Goal: Information Seeking & Learning: Compare options

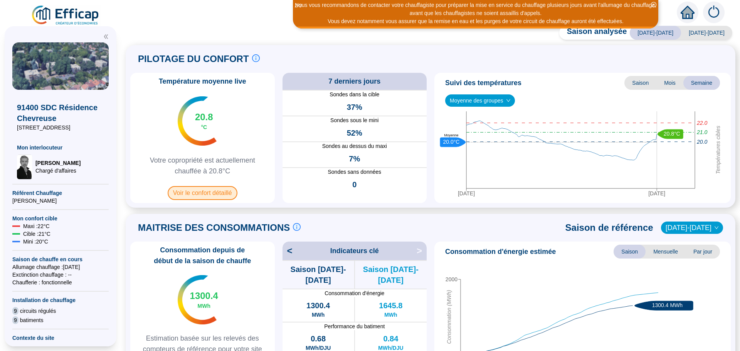
click at [197, 193] on span "Voir le confort détaillé" at bounding box center [203, 193] width 70 height 14
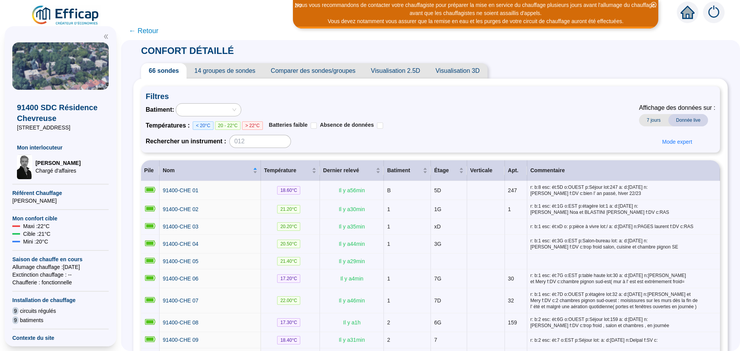
click at [315, 72] on span "Comparer des sondes/groupes" at bounding box center [313, 70] width 100 height 15
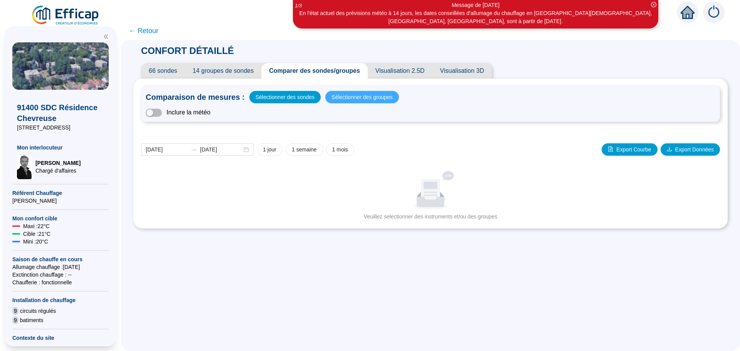
click at [343, 98] on span "Sélectionner des groupes" at bounding box center [361, 97] width 61 height 11
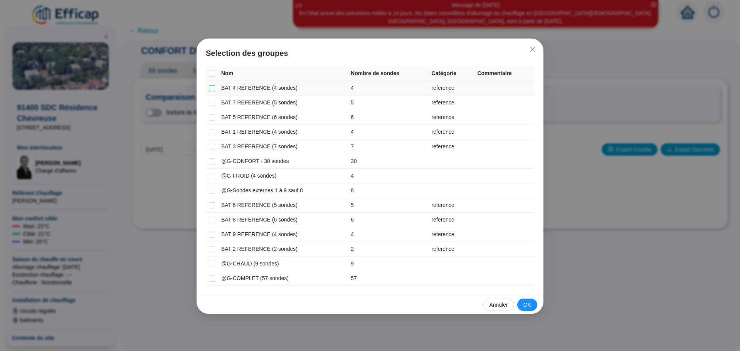
click at [212, 89] on input "checkbox" at bounding box center [212, 88] width 6 height 6
checkbox input "true"
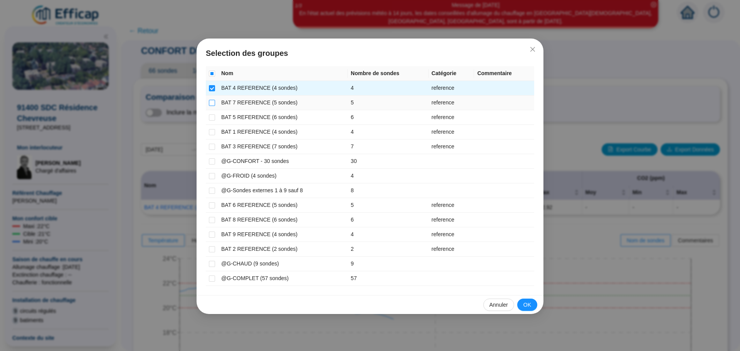
click at [214, 104] on input "checkbox" at bounding box center [212, 103] width 6 height 6
checkbox input "true"
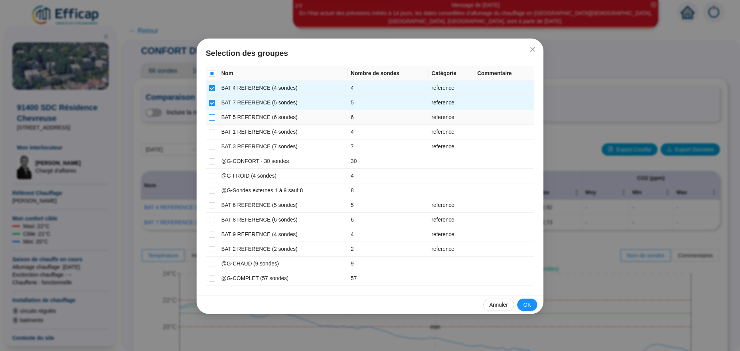
click at [214, 118] on input "checkbox" at bounding box center [212, 117] width 6 height 6
checkbox input "true"
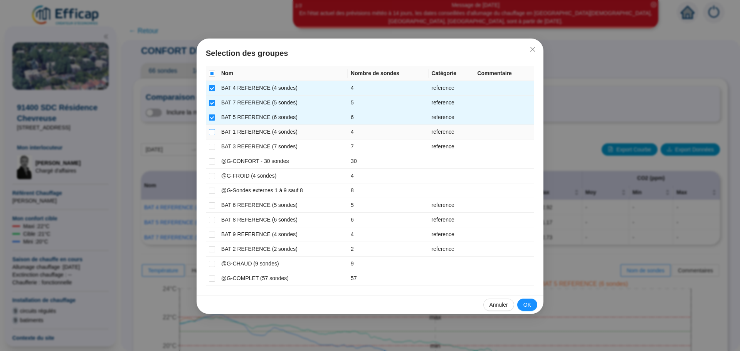
click at [214, 133] on input "checkbox" at bounding box center [212, 132] width 6 height 6
checkbox input "true"
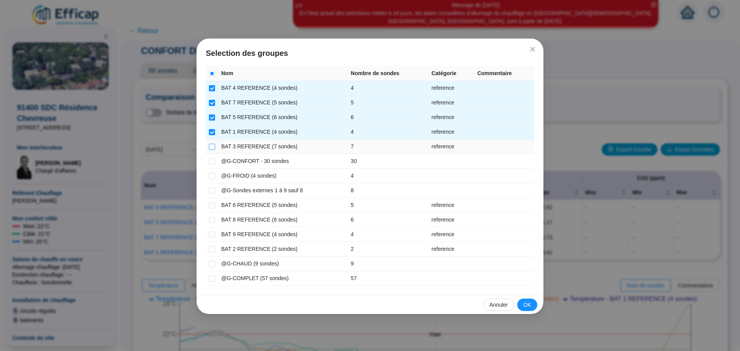
click at [211, 148] on input "checkbox" at bounding box center [212, 147] width 6 height 6
checkbox input "true"
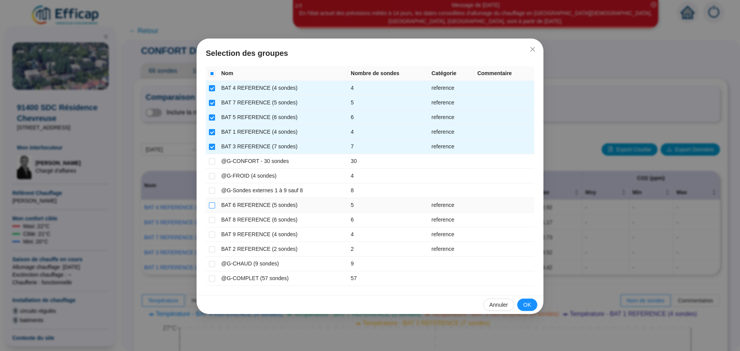
click at [212, 207] on input "checkbox" at bounding box center [212, 205] width 6 height 6
checkbox input "true"
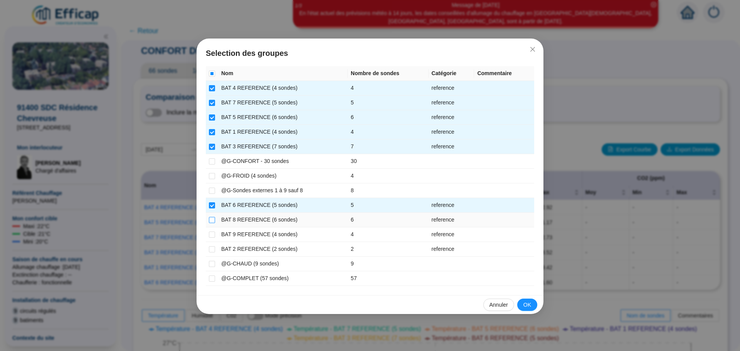
click at [212, 219] on input "checkbox" at bounding box center [212, 220] width 6 height 6
checkbox input "true"
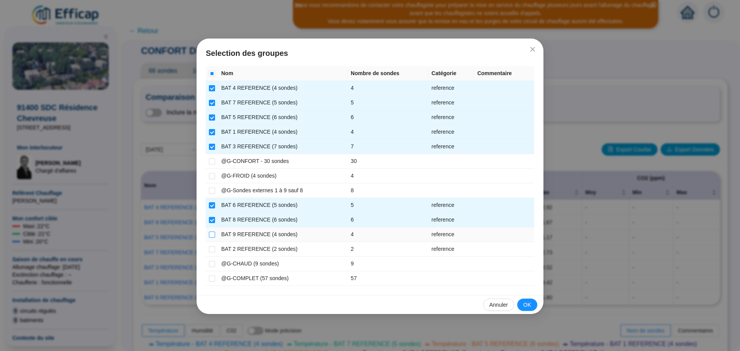
click at [213, 235] on input "checkbox" at bounding box center [212, 235] width 6 height 6
checkbox input "true"
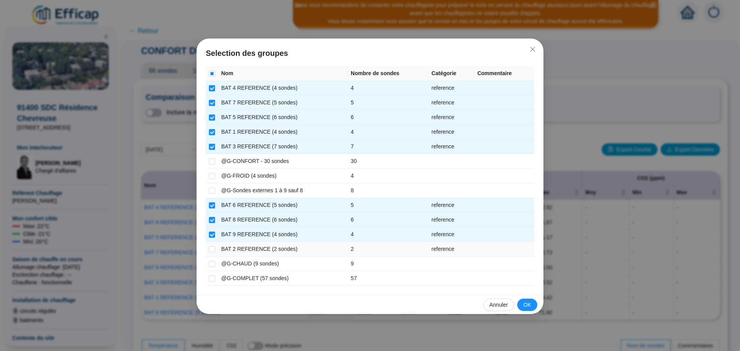
drag, startPoint x: 211, startPoint y: 249, endPoint x: 262, endPoint y: 252, distance: 50.6
click at [211, 249] on input "checkbox" at bounding box center [212, 249] width 6 height 6
checkbox input "true"
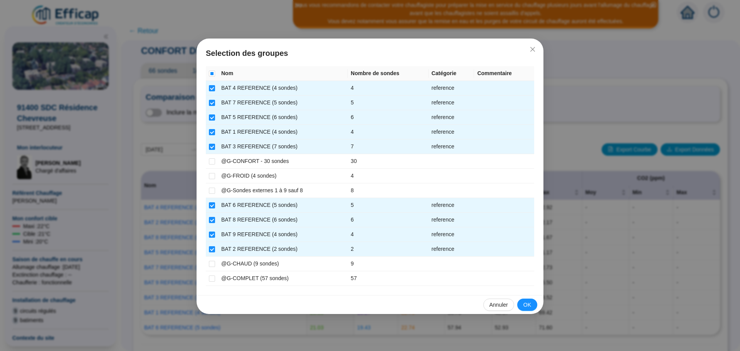
click at [528, 305] on span "OK" at bounding box center [527, 305] width 8 height 8
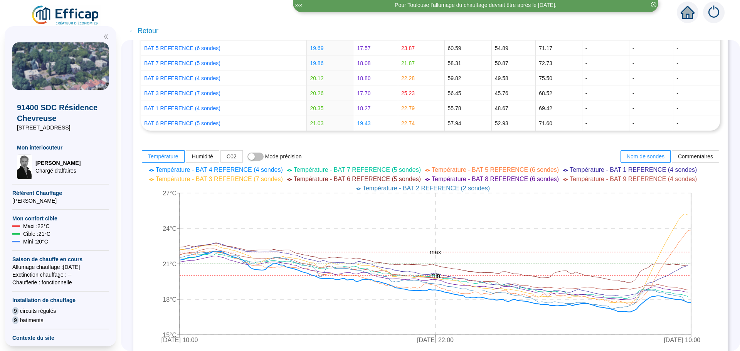
scroll to position [201, 0]
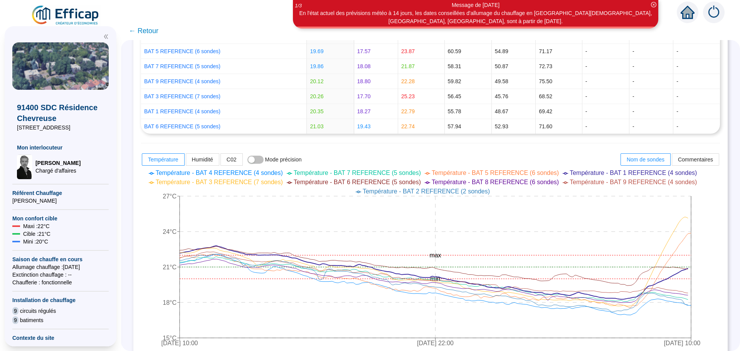
click at [145, 31] on span "← Retour" at bounding box center [144, 30] width 30 height 11
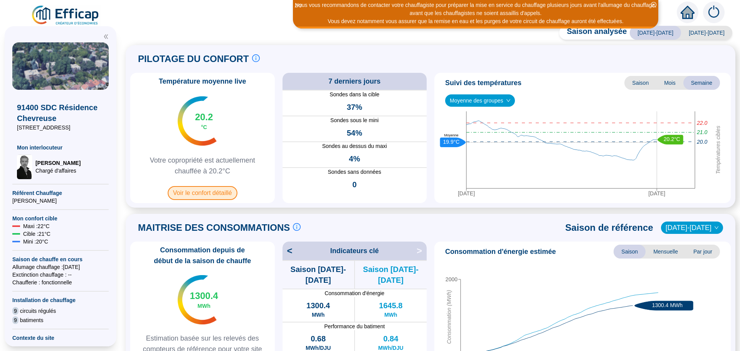
click at [211, 193] on span "Voir le confort détaillé" at bounding box center [203, 193] width 70 height 14
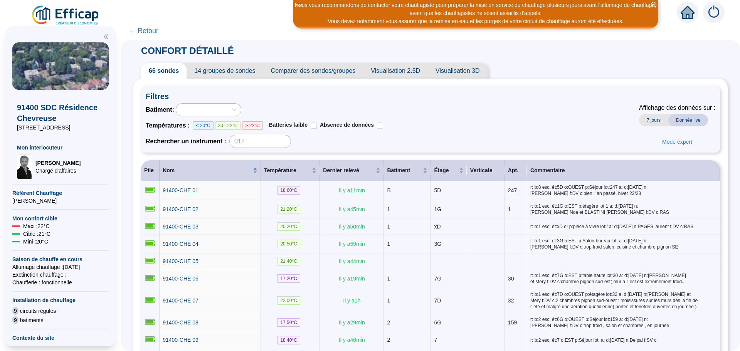
click at [306, 67] on span "Comparer des sondes/groupes" at bounding box center [313, 70] width 100 height 15
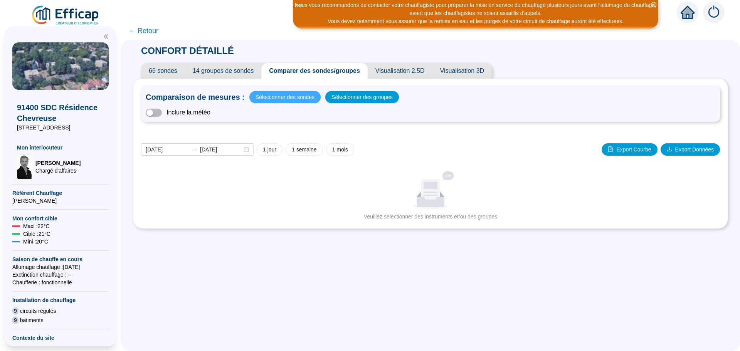
click at [298, 98] on span "Sélectionner des sondes" at bounding box center [285, 97] width 59 height 11
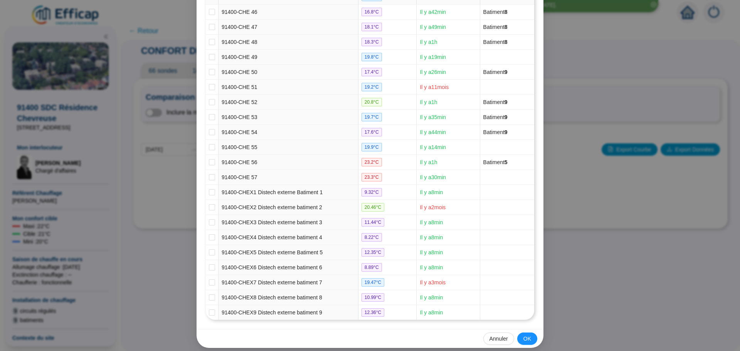
scroll to position [789, 0]
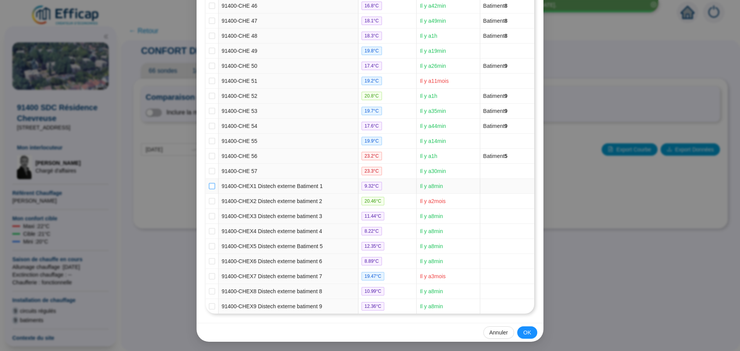
click at [209, 188] on input "checkbox" at bounding box center [212, 186] width 6 height 6
checkbox input "true"
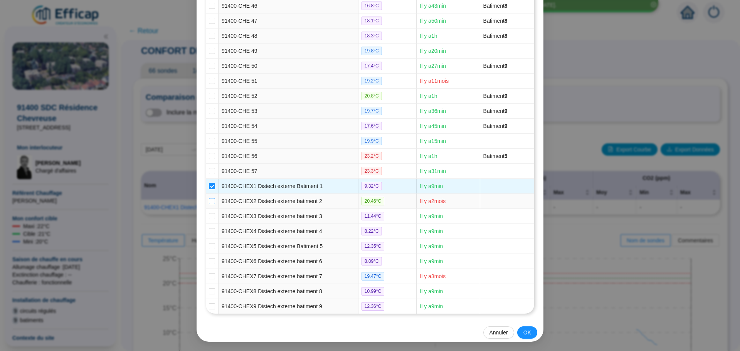
click at [209, 201] on input "checkbox" at bounding box center [212, 201] width 6 height 6
checkbox input "true"
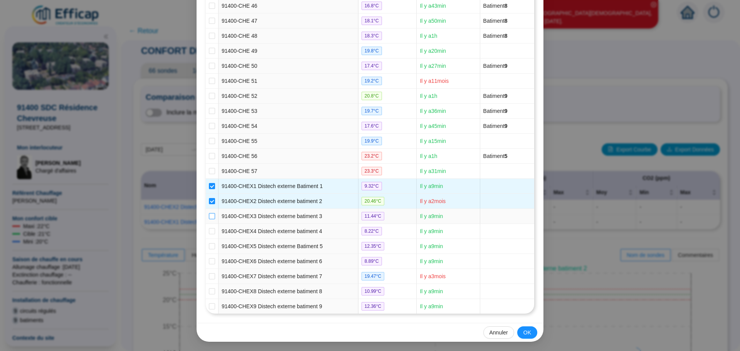
click at [210, 214] on input "checkbox" at bounding box center [212, 216] width 6 height 6
checkbox input "true"
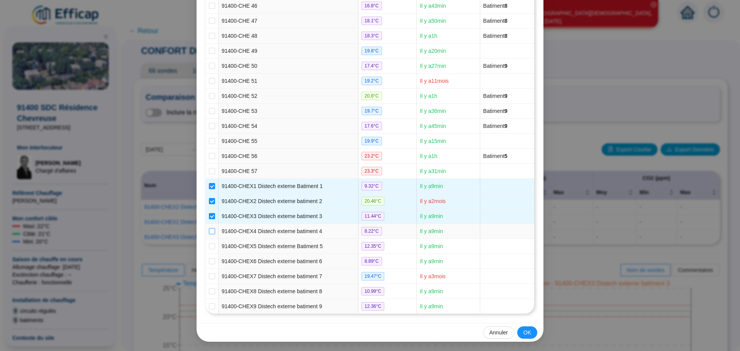
click at [209, 231] on input "checkbox" at bounding box center [212, 231] width 6 height 6
checkbox input "true"
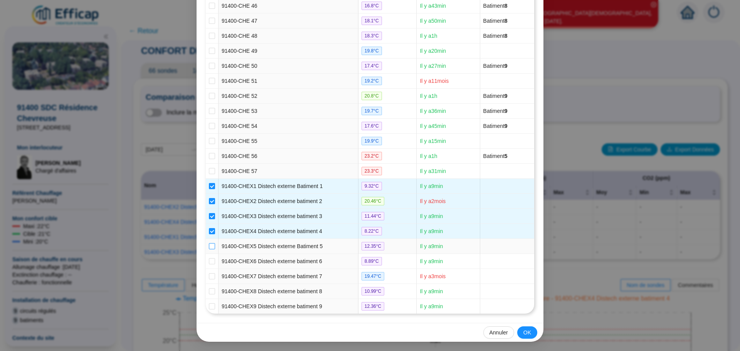
click at [209, 245] on input "checkbox" at bounding box center [212, 246] width 6 height 6
checkbox input "true"
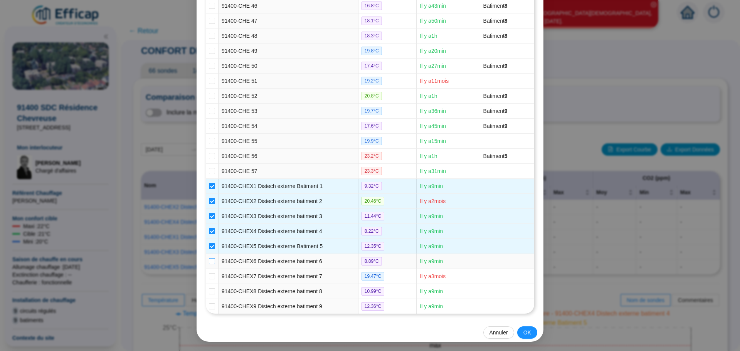
click at [209, 261] on input "checkbox" at bounding box center [212, 261] width 6 height 6
checkbox input "true"
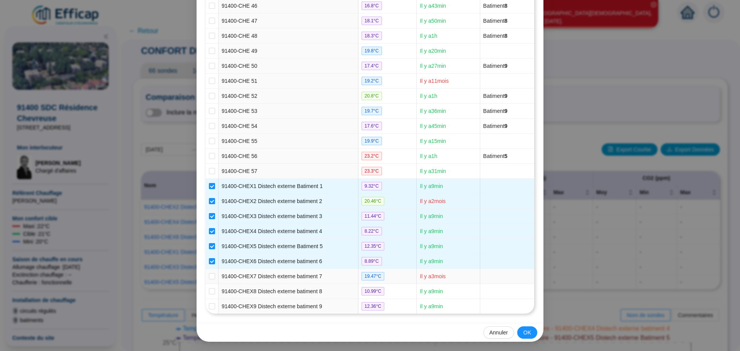
click at [213, 276] on td at bounding box center [212, 276] width 13 height 15
click at [209, 278] on input "checkbox" at bounding box center [212, 276] width 6 height 6
checkbox input "true"
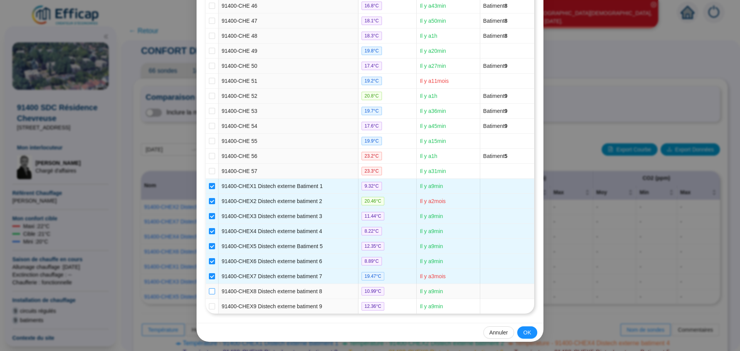
click at [209, 289] on input "checkbox" at bounding box center [212, 291] width 6 height 6
checkbox input "true"
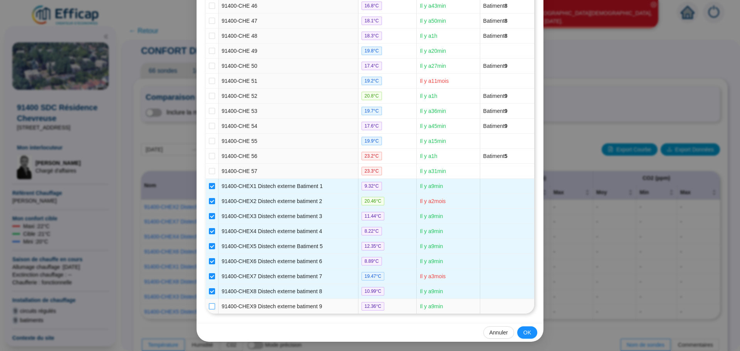
click at [209, 308] on input "checkbox" at bounding box center [212, 306] width 6 height 6
checkbox input "true"
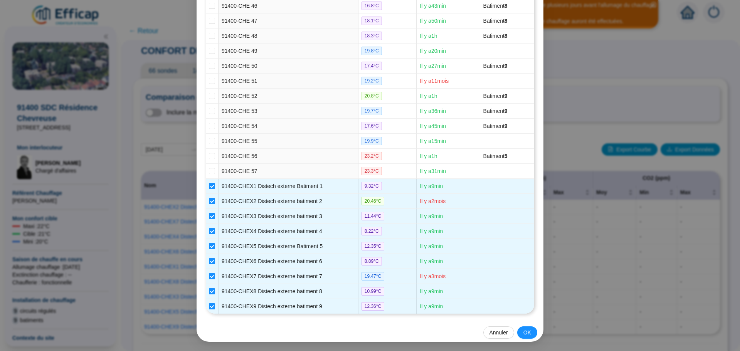
click at [525, 335] on span "OK" at bounding box center [527, 333] width 8 height 8
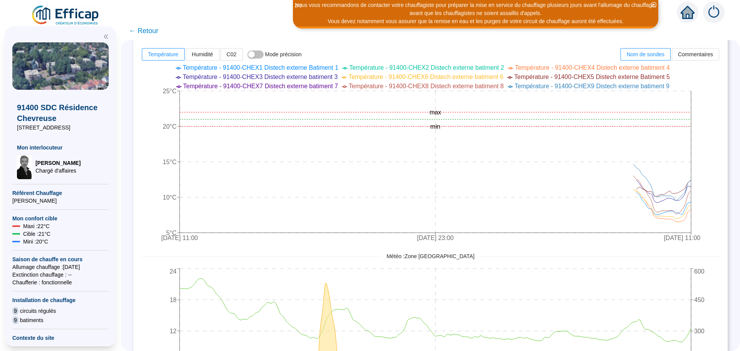
scroll to position [321, 0]
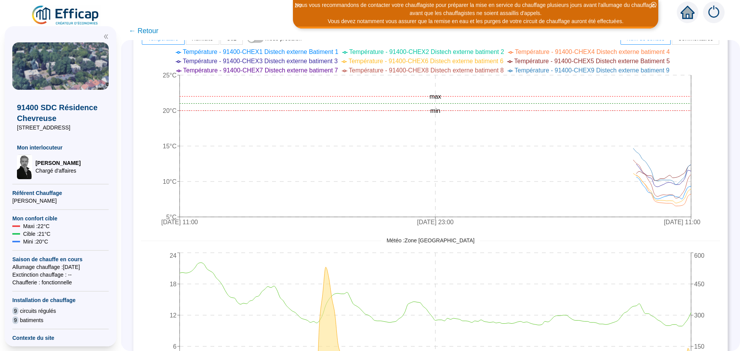
click at [147, 33] on span "← Retour" at bounding box center [144, 30] width 30 height 11
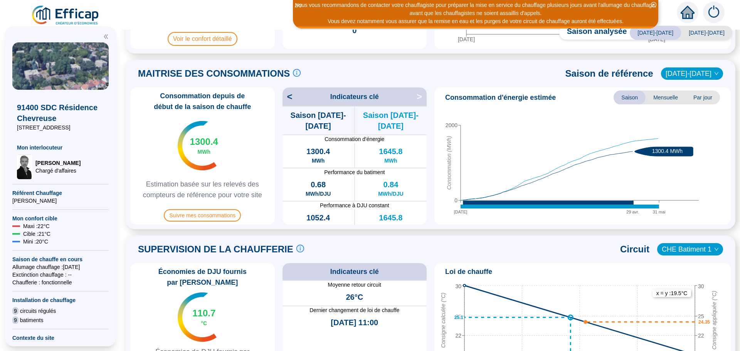
scroll to position [231, 0]
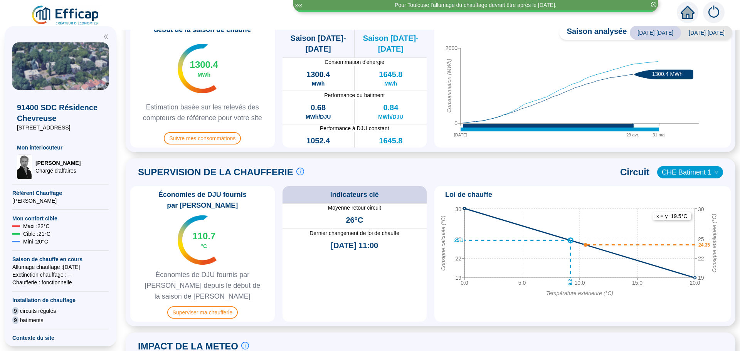
click at [714, 172] on icon "down" at bounding box center [716, 172] width 5 height 5
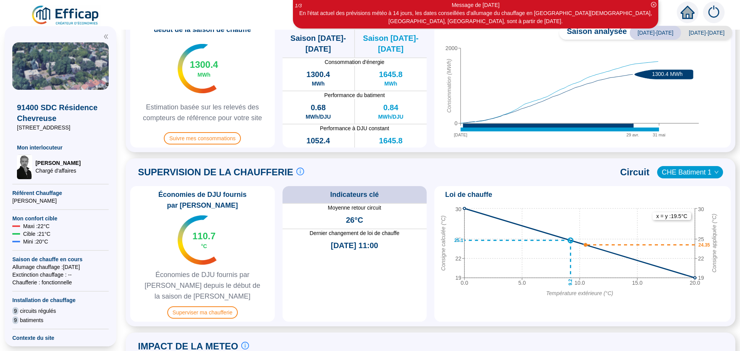
click at [703, 173] on span "CHE Batiment 1" at bounding box center [690, 172] width 57 height 12
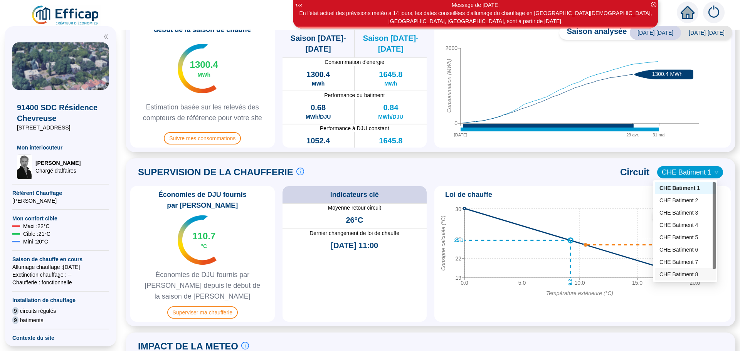
click at [689, 274] on div "CHE Batiment 8" at bounding box center [685, 275] width 52 height 8
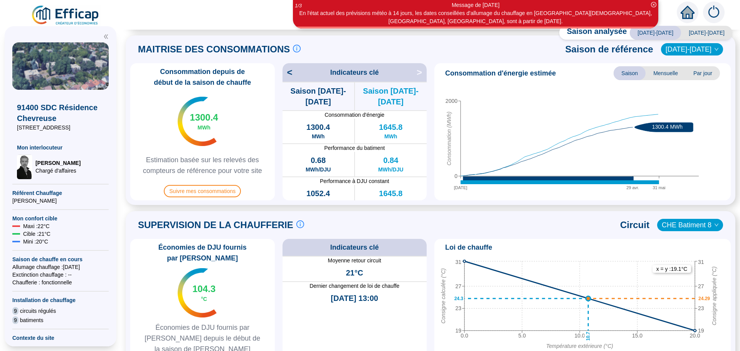
scroll to position [256, 0]
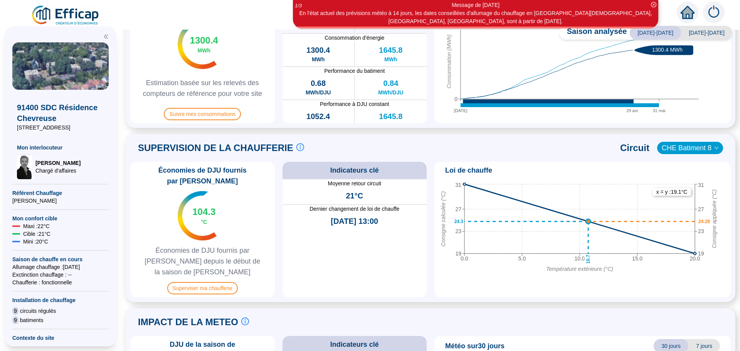
click at [668, 151] on span "CHE Batiment 8" at bounding box center [690, 148] width 57 height 12
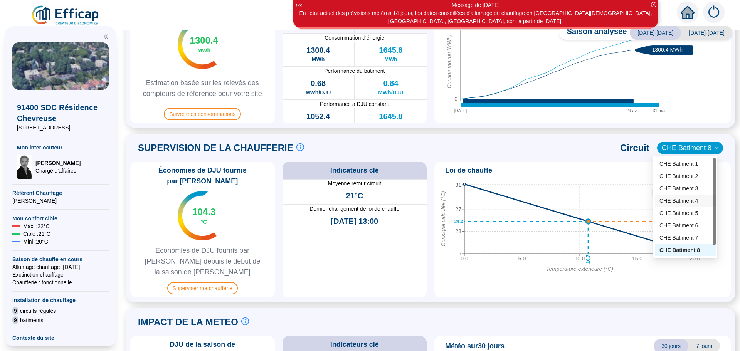
click at [670, 197] on div "CHE Batiment 4" at bounding box center [685, 201] width 52 height 8
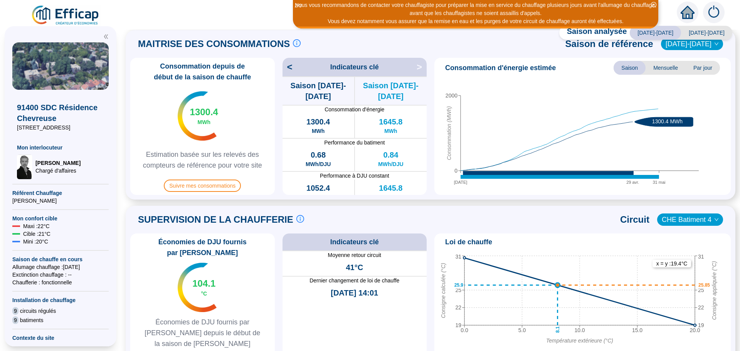
scroll to position [183, 0]
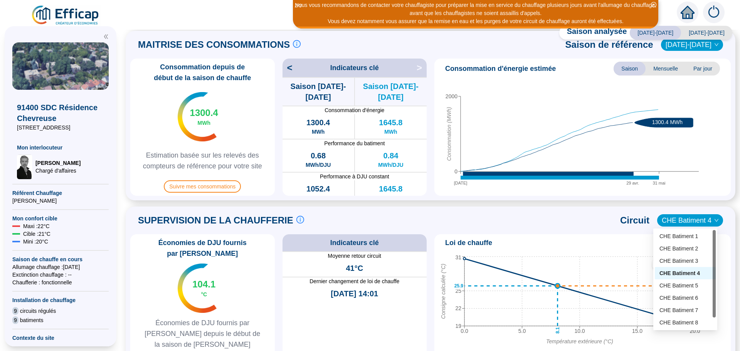
click at [676, 220] on span "CHE Batiment 4" at bounding box center [690, 221] width 57 height 12
click at [686, 324] on div "CHE Batiment 8" at bounding box center [685, 323] width 52 height 8
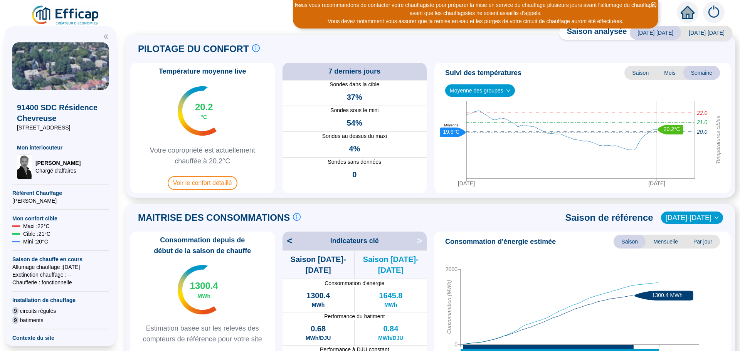
scroll to position [0, 0]
